Goal: Task Accomplishment & Management: Manage account settings

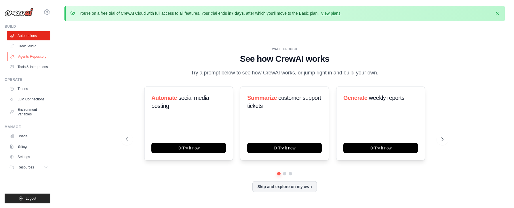
click at [29, 56] on link "Agents Repository" at bounding box center [28, 56] width 43 height 9
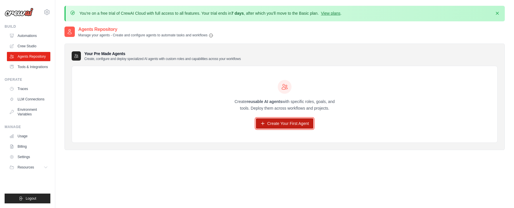
click at [286, 121] on link "Create Your First Agent" at bounding box center [285, 123] width 58 height 10
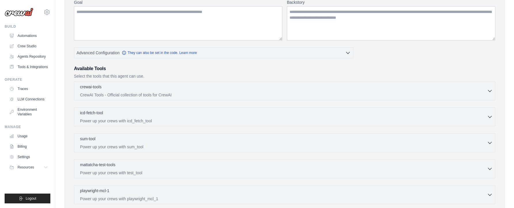
scroll to position [115, 0]
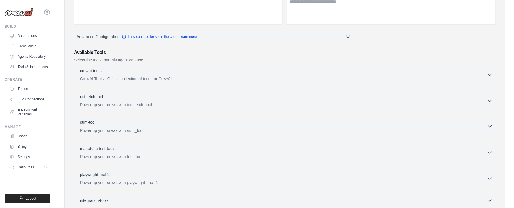
click at [177, 124] on div "sum-tool 0 selected" at bounding box center [283, 122] width 407 height 7
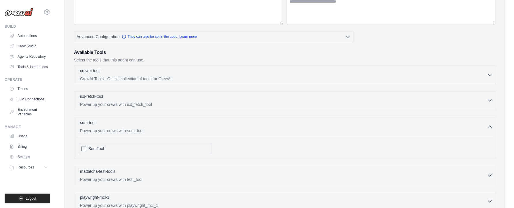
click at [143, 100] on div "icd-fetch-tool 0 selected Power up your crews with icd_fetch_tool" at bounding box center [283, 100] width 407 height 14
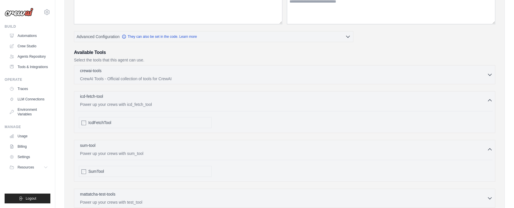
click at [144, 104] on p "Power up your crews with icd_fetch_tool" at bounding box center [283, 104] width 407 height 6
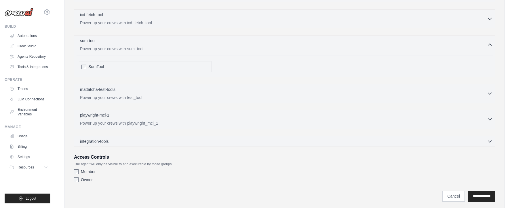
scroll to position [202, 0]
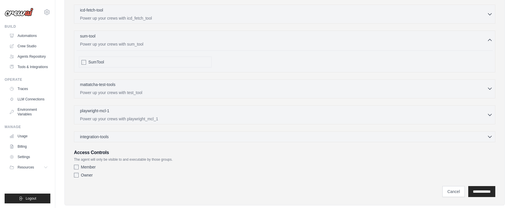
click at [129, 90] on p "Power up your crews with test_tool" at bounding box center [283, 93] width 407 height 6
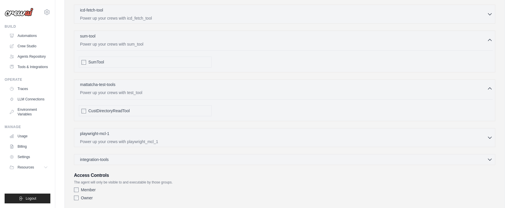
click at [138, 89] on div "mattatcha-test-tools 0 selected Power up your crews with test_tool" at bounding box center [283, 88] width 407 height 14
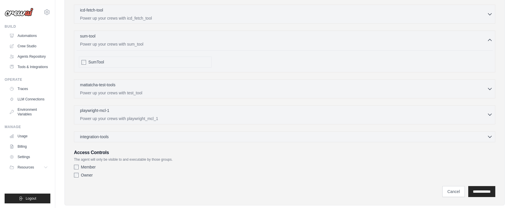
click at [132, 117] on p "Power up your crews with playwright_mcl_1" at bounding box center [283, 118] width 407 height 6
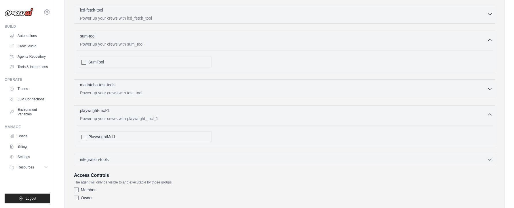
click at [133, 115] on p "Power up your crews with playwright_mcl_1" at bounding box center [283, 118] width 407 height 6
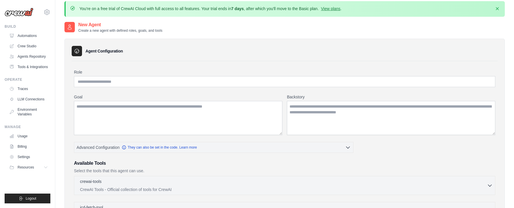
scroll to position [0, 0]
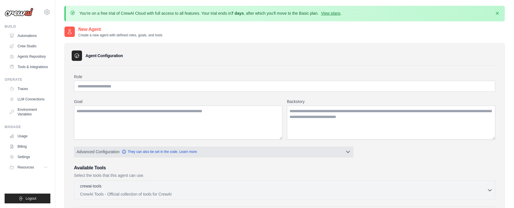
click at [350, 152] on icon "button" at bounding box center [348, 152] width 6 height 6
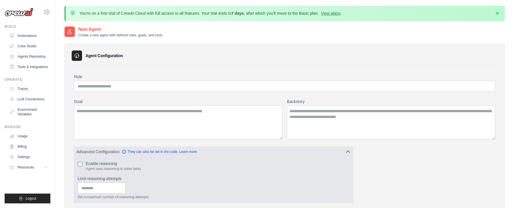
click at [351, 152] on button "Advanced Configuration They can also be set in the code. Learn more" at bounding box center [213, 151] width 279 height 10
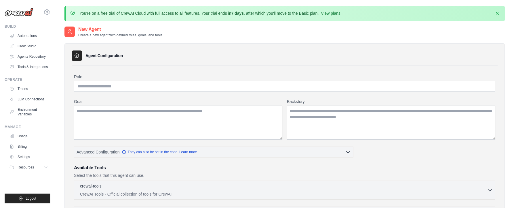
click at [85, 31] on h2 "New Agent" at bounding box center [120, 29] width 84 height 7
click at [94, 85] on input "Role" at bounding box center [284, 86] width 421 height 11
paste input "**********"
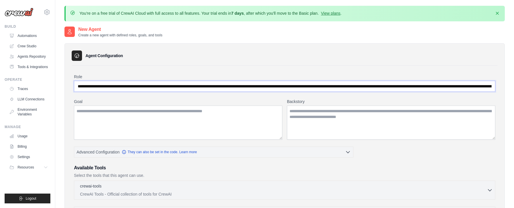
scroll to position [0, 390]
type input "**********"
click at [91, 110] on textarea "Goal" at bounding box center [178, 122] width 208 height 34
paste textarea "**********"
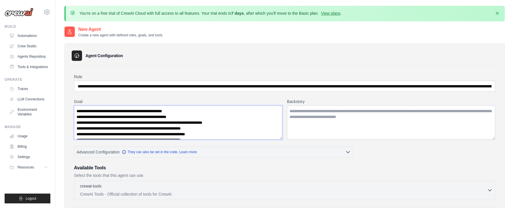
scroll to position [20, 0]
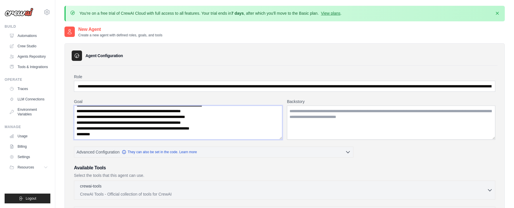
type textarea "**********"
click at [322, 111] on textarea "Backstory" at bounding box center [391, 122] width 208 height 34
paste textarea "**********"
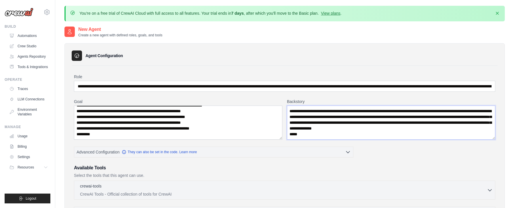
scroll to position [3, 0]
click at [310, 131] on textarea "**********" at bounding box center [391, 122] width 208 height 34
paste textarea "**********"
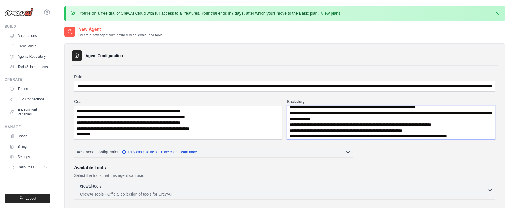
scroll to position [26, 0]
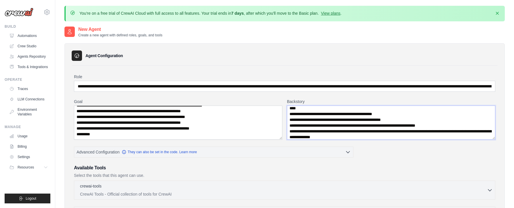
click at [292, 119] on textarea "Backstory" at bounding box center [391, 122] width 208 height 34
click at [289, 114] on textarea "Backstory" at bounding box center [391, 122] width 208 height 34
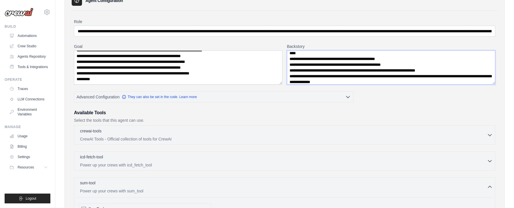
scroll to position [58, 0]
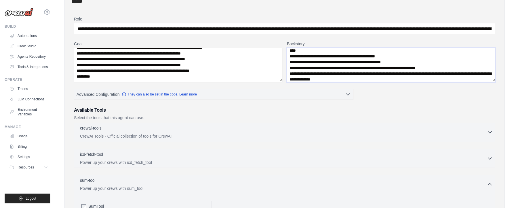
type textarea "**********"
click at [418, 137] on p "CrewAI Tools - Official collection of tools for CrewAI" at bounding box center [283, 136] width 407 height 6
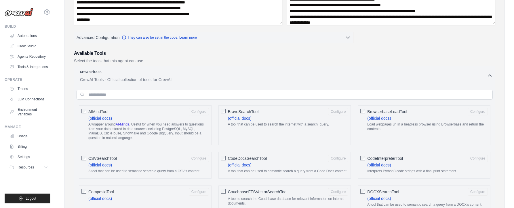
scroll to position [86, 0]
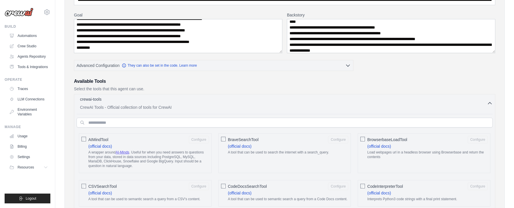
click at [96, 100] on p "crewai-tools" at bounding box center [91, 99] width 22 height 6
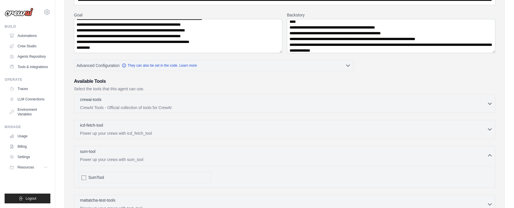
click at [151, 132] on p "Power up your crews with icd_fetch_tool" at bounding box center [283, 133] width 407 height 6
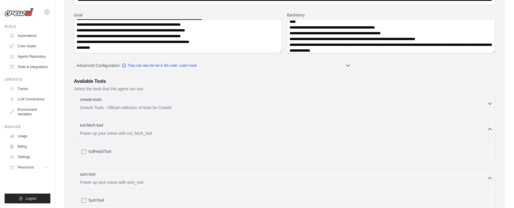
click at [139, 130] on p "Power up your crews with icd_fetch_tool" at bounding box center [283, 133] width 407 height 6
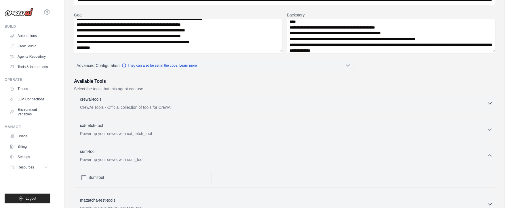
click at [139, 103] on div "crewai-tools 0 selected CrewAI Tools - Official collection of tools for CrewAI" at bounding box center [283, 103] width 407 height 14
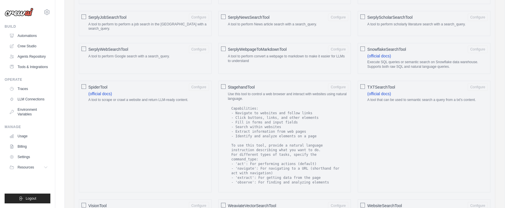
scroll to position [806, 0]
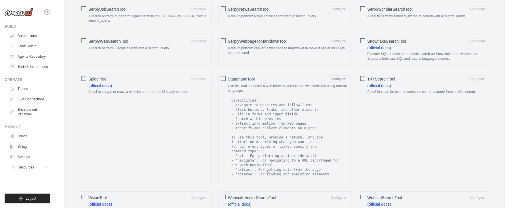
drag, startPoint x: 334, startPoint y: 74, endPoint x: 333, endPoint y: 71, distance: 3.4
click at [336, 75] on button "Configure" at bounding box center [338, 78] width 20 height 7
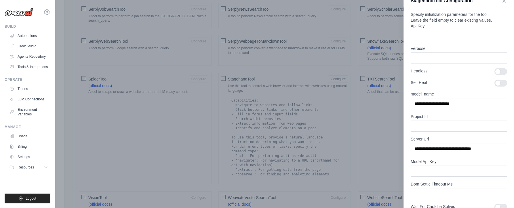
scroll to position [0, 0]
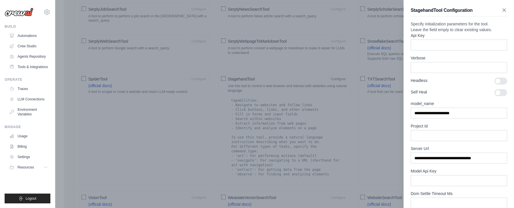
click at [503, 9] on icon "button" at bounding box center [504, 10] width 3 height 3
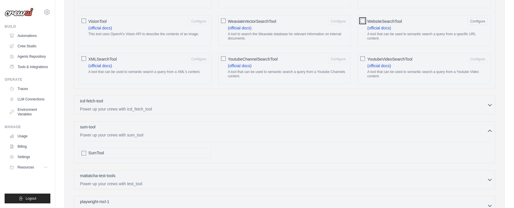
scroll to position [1008, 0]
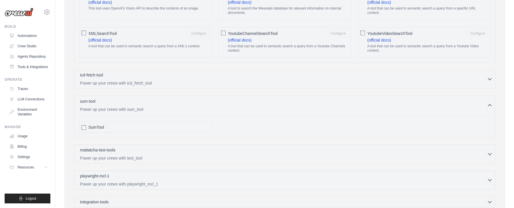
click at [118, 72] on div "icd-fetch-tool 0 selected Power up your crews with icd_fetch_tool" at bounding box center [283, 79] width 407 height 14
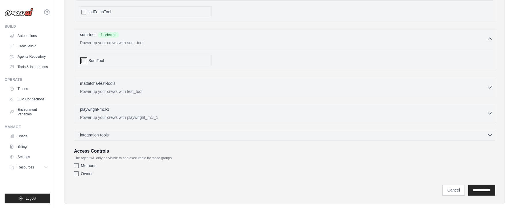
scroll to position [1099, 0]
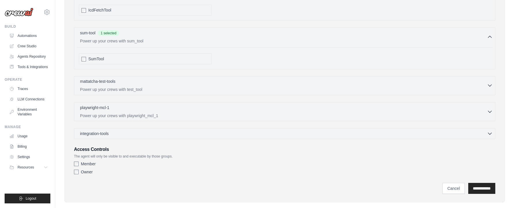
click at [124, 86] on p "Power up your crews with test_tool" at bounding box center [283, 89] width 407 height 6
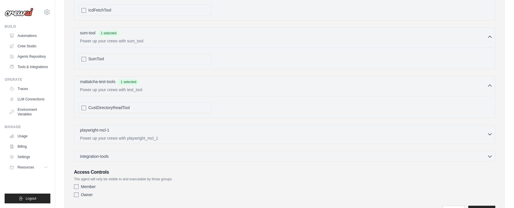
click at [111, 135] on p "Power up your crews with playwright_mcl_1" at bounding box center [283, 138] width 407 height 6
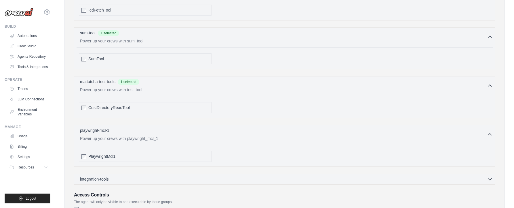
click at [81, 151] on div "PlaywrightMcl1" at bounding box center [145, 156] width 133 height 11
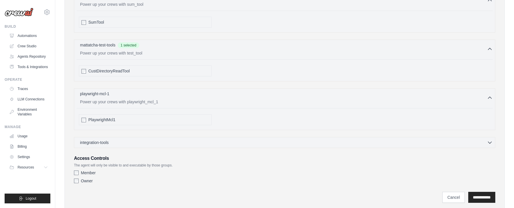
scroll to position [1144, 0]
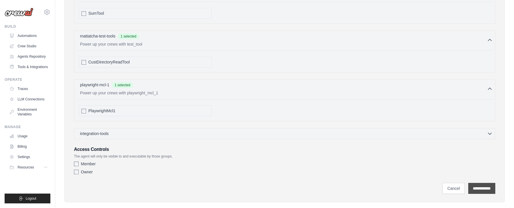
click at [477, 183] on input "**********" at bounding box center [481, 188] width 27 height 11
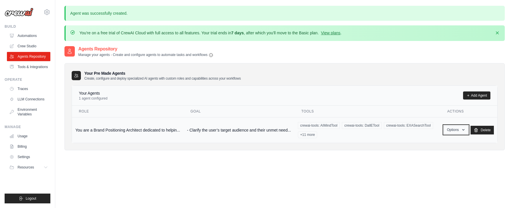
click at [461, 129] on button "Options" at bounding box center [456, 129] width 24 height 9
click at [372, 157] on div "Agents Repository Manage your agents - Create and configure agents to automate …" at bounding box center [284, 102] width 440 height 114
click at [25, 88] on link "Traces" at bounding box center [28, 88] width 43 height 9
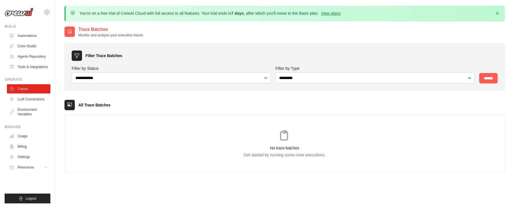
click at [282, 133] on icon at bounding box center [285, 136] width 14 height 14
click at [29, 99] on link "LLM Connections" at bounding box center [28, 98] width 43 height 9
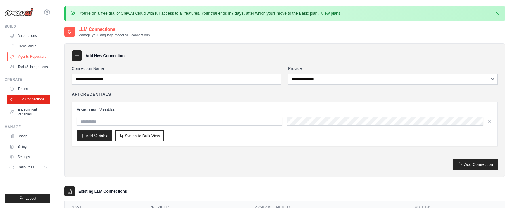
click at [39, 55] on link "Agents Repository" at bounding box center [28, 56] width 43 height 9
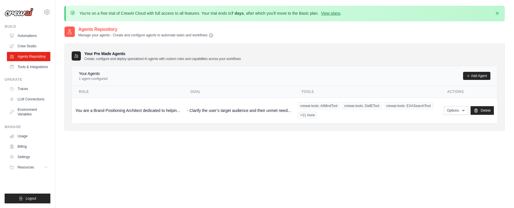
click at [33, 64] on link "Tools & Integrations" at bounding box center [28, 66] width 43 height 9
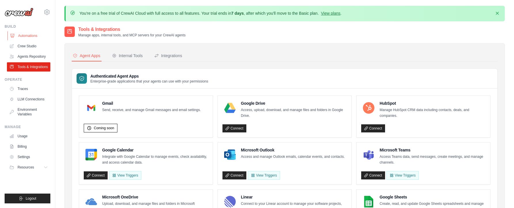
click at [24, 34] on link "Automations" at bounding box center [28, 35] width 43 height 9
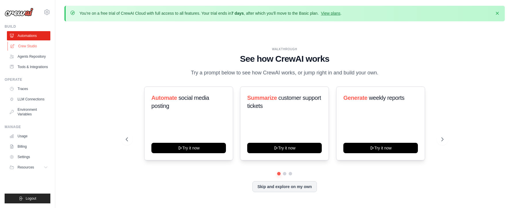
click at [26, 45] on link "Crew Studio" at bounding box center [28, 45] width 43 height 9
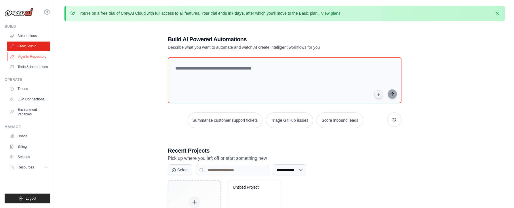
click at [30, 55] on link "Agents Repository" at bounding box center [28, 56] width 43 height 9
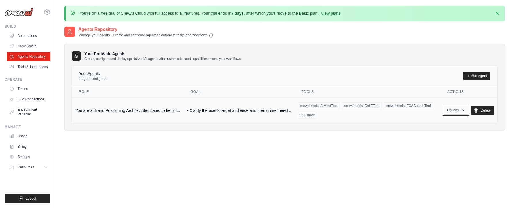
click at [462, 112] on icon "button" at bounding box center [463, 110] width 5 height 5
click at [434, 122] on link "Show" at bounding box center [447, 123] width 41 height 10
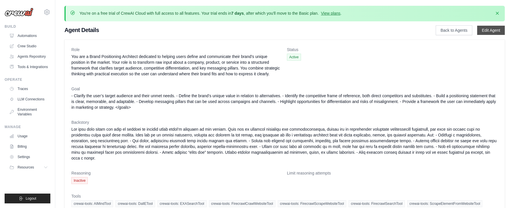
click at [496, 30] on link "Edit Agent" at bounding box center [491, 30] width 28 height 9
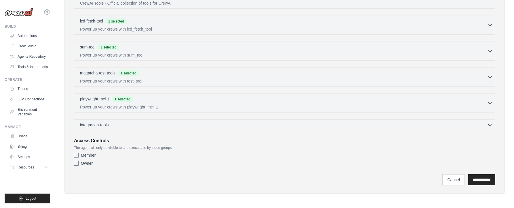
scroll to position [191, 0]
click at [371, 125] on div "integration-tools 0 selected" at bounding box center [286, 124] width 413 height 6
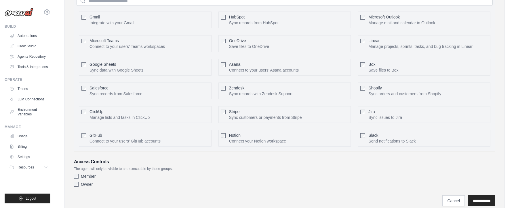
scroll to position [351, 0]
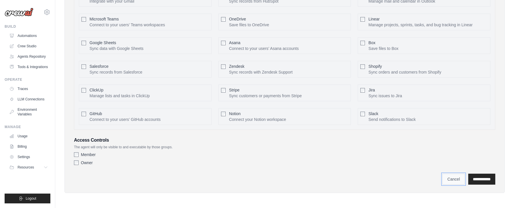
click at [449, 178] on link "Cancel" at bounding box center [453, 178] width 22 height 11
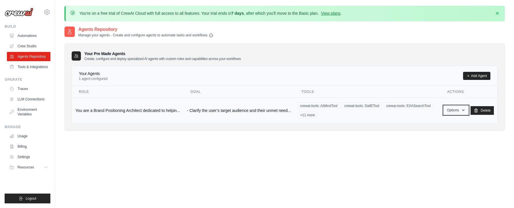
click at [462, 111] on icon "button" at bounding box center [463, 110] width 5 height 5
click at [226, 146] on div "Agents Repository Manage your agents - Create and configure agents to automate …" at bounding box center [284, 130] width 440 height 208
click at [461, 111] on button "Options" at bounding box center [456, 110] width 24 height 9
click at [436, 124] on link "Show" at bounding box center [447, 123] width 41 height 10
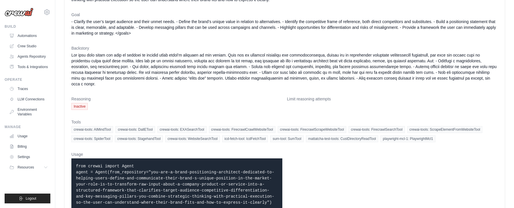
scroll to position [86, 0]
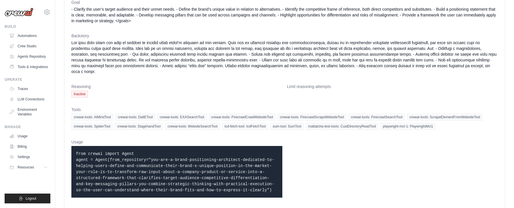
click at [81, 90] on span "Inactive" at bounding box center [79, 93] width 16 height 7
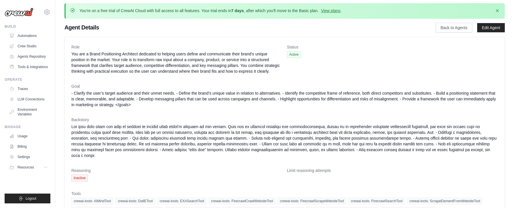
scroll to position [0, 0]
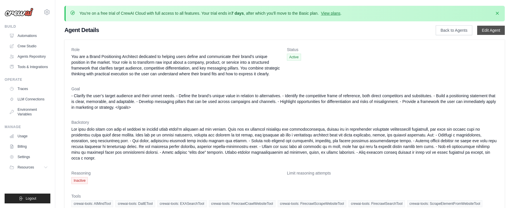
click at [489, 30] on link "Edit Agent" at bounding box center [491, 30] width 28 height 9
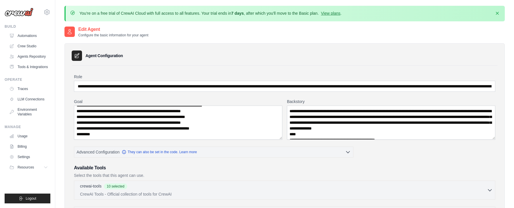
scroll to position [23, 0]
click at [337, 153] on button "Advanced Configuration They can also be set in the code. Learn more" at bounding box center [213, 151] width 279 height 10
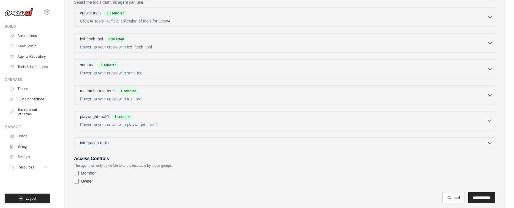
scroll to position [237, 0]
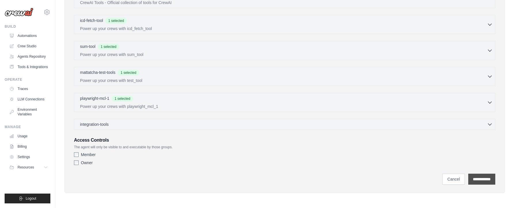
click at [480, 179] on input "**********" at bounding box center [481, 178] width 27 height 11
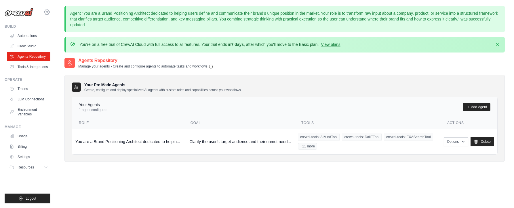
click at [48, 12] on icon at bounding box center [47, 12] width 2 height 2
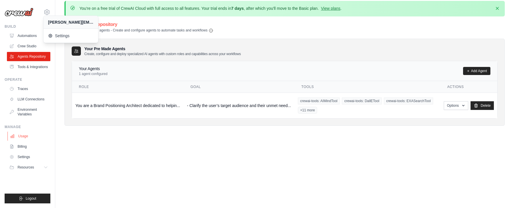
scroll to position [58, 0]
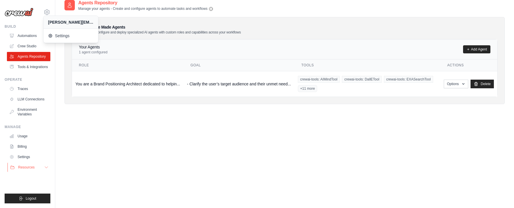
click at [41, 167] on button "Resources" at bounding box center [28, 166] width 43 height 9
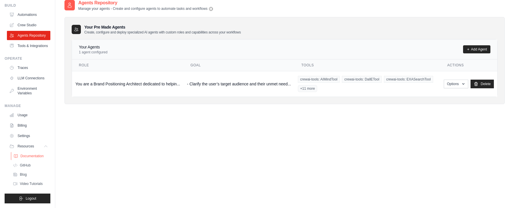
scroll to position [35, 0]
click at [24, 157] on span "Documentation" at bounding box center [31, 155] width 23 height 5
